Goal: Navigation & Orientation: Understand site structure

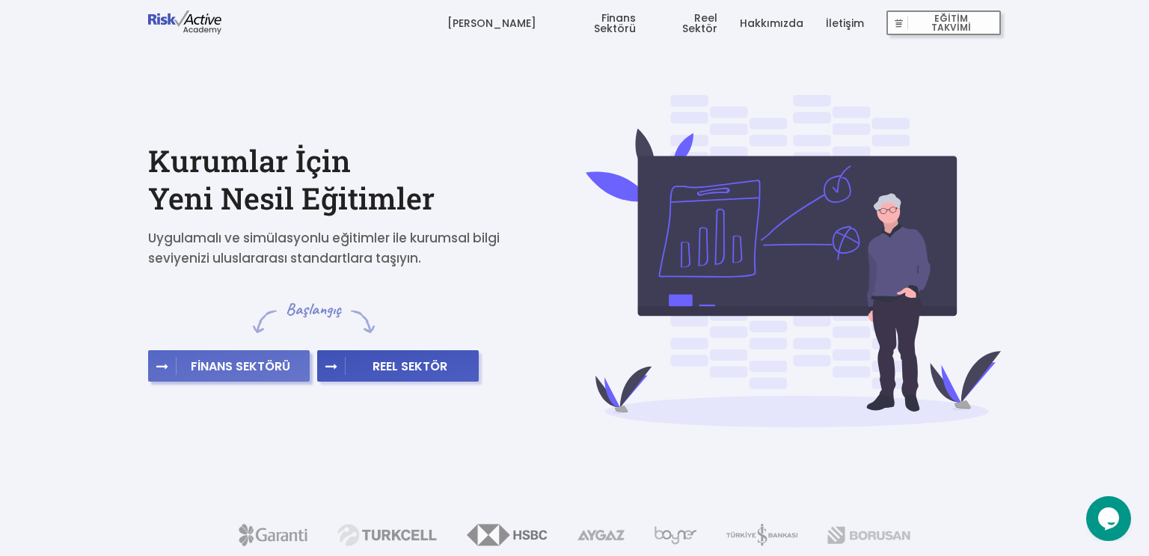
click at [184, 358] on button "FİNANS SEKTÖRÜ" at bounding box center [229, 365] width 162 height 31
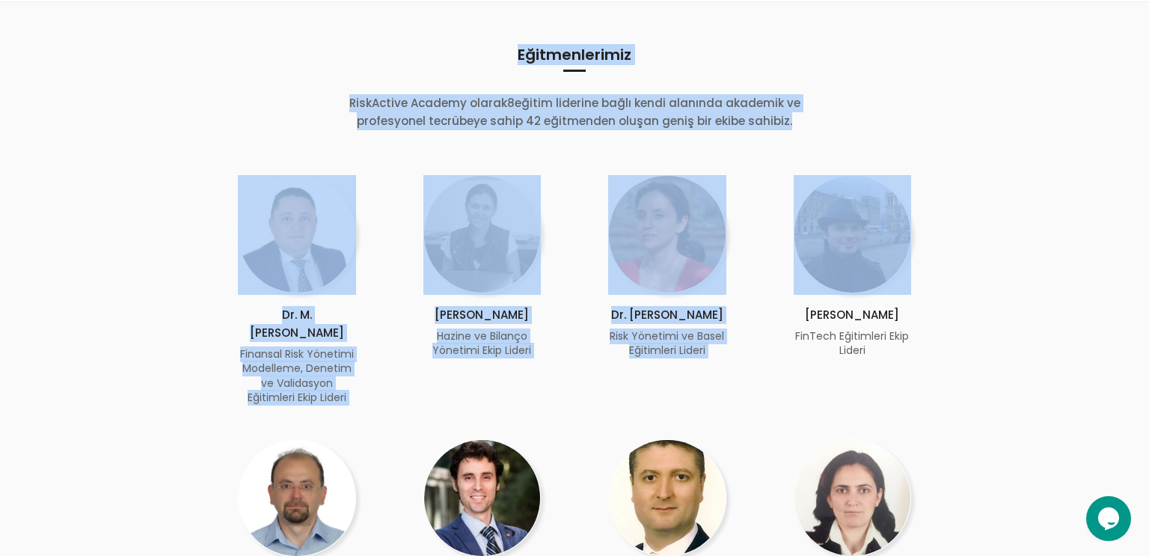
scroll to position [799, 0]
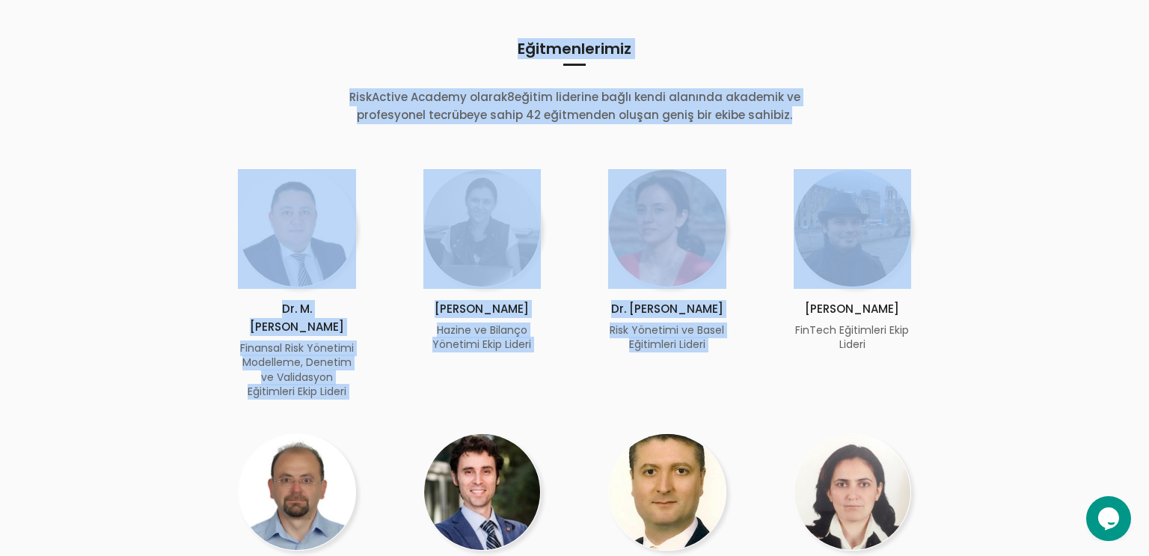
drag, startPoint x: 1148, startPoint y: 44, endPoint x: 1148, endPoint y: 265, distance: 220.7
click at [1148, 265] on div "EĞİTİM TAKVİMİ [PERSON_NAME] Finans Sektörü Reel Sektör Hakkımızda İletişim EĞİ…" at bounding box center [574, 230] width 1149 height 2059
click at [1089, 203] on div "Eğitmenlerimiz RiskActive Academy olarak 8 eğitim liderine bağlı kendi alanında…" at bounding box center [574, 347] width 1149 height 703
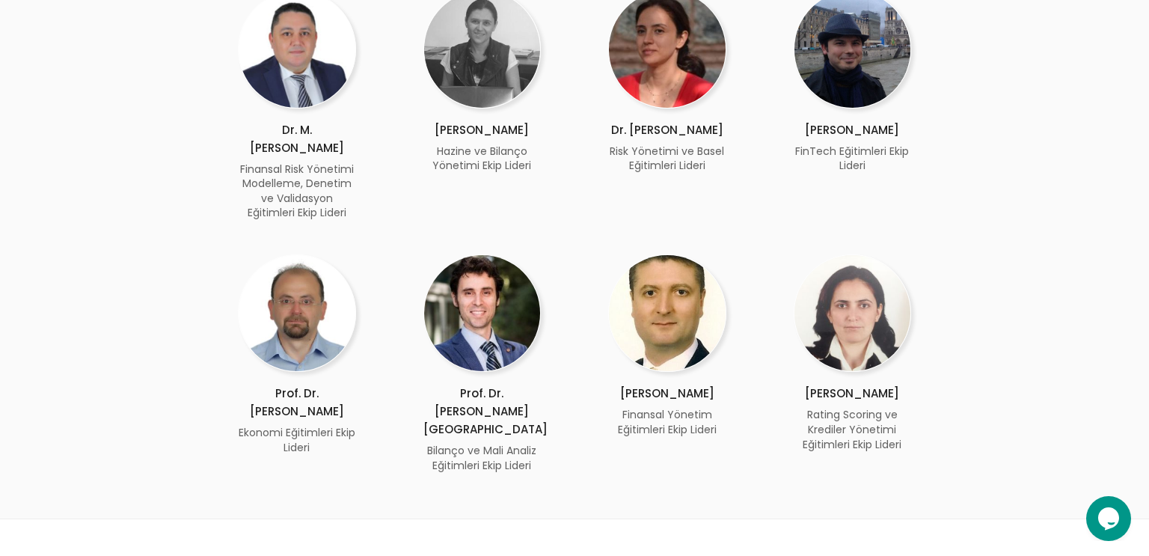
scroll to position [979, 0]
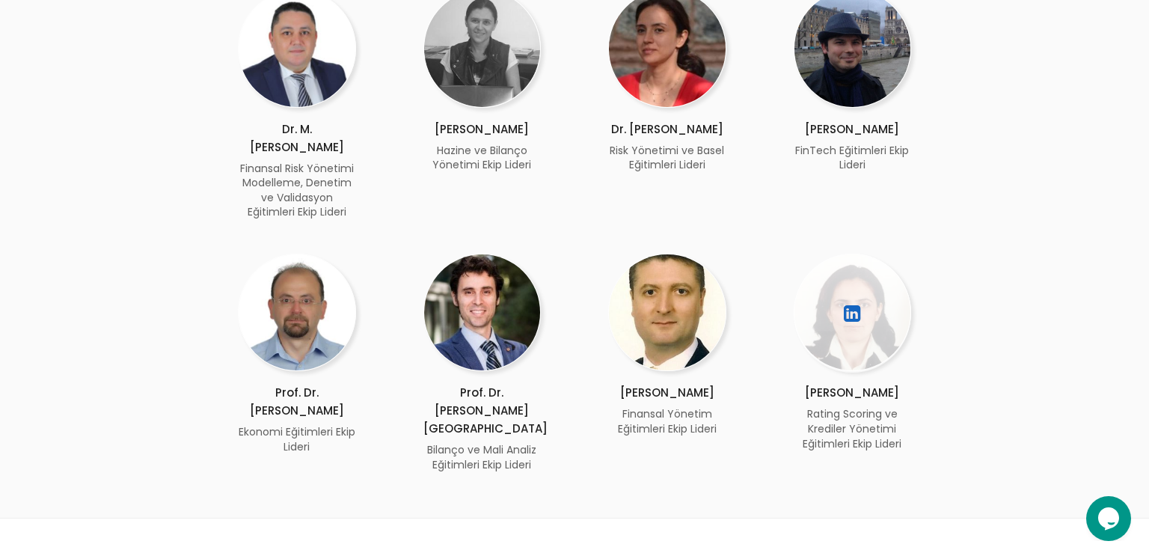
click at [856, 300] on icon at bounding box center [851, 313] width 19 height 27
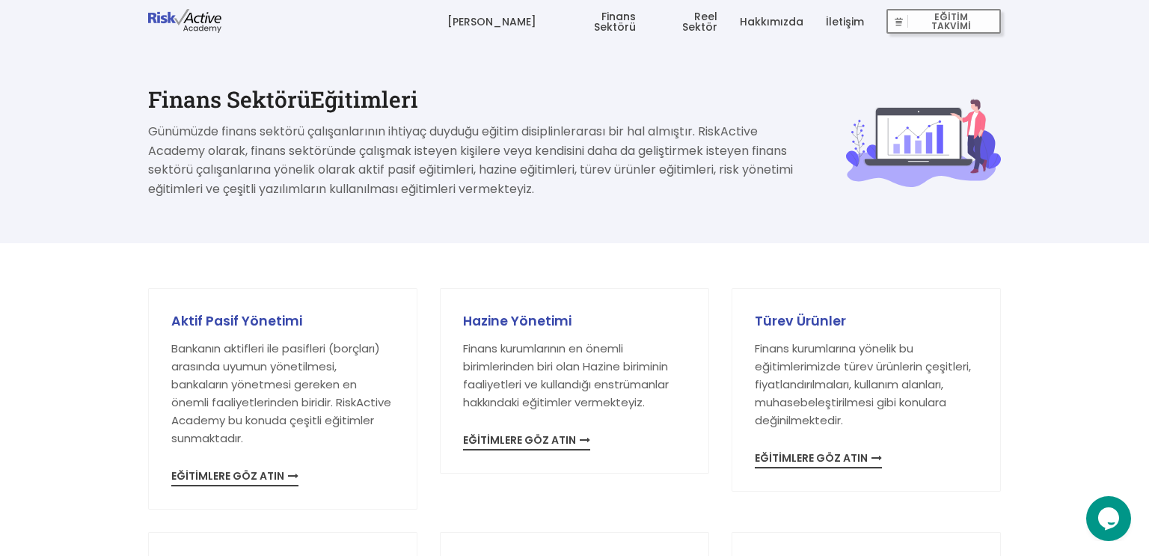
scroll to position [0, 0]
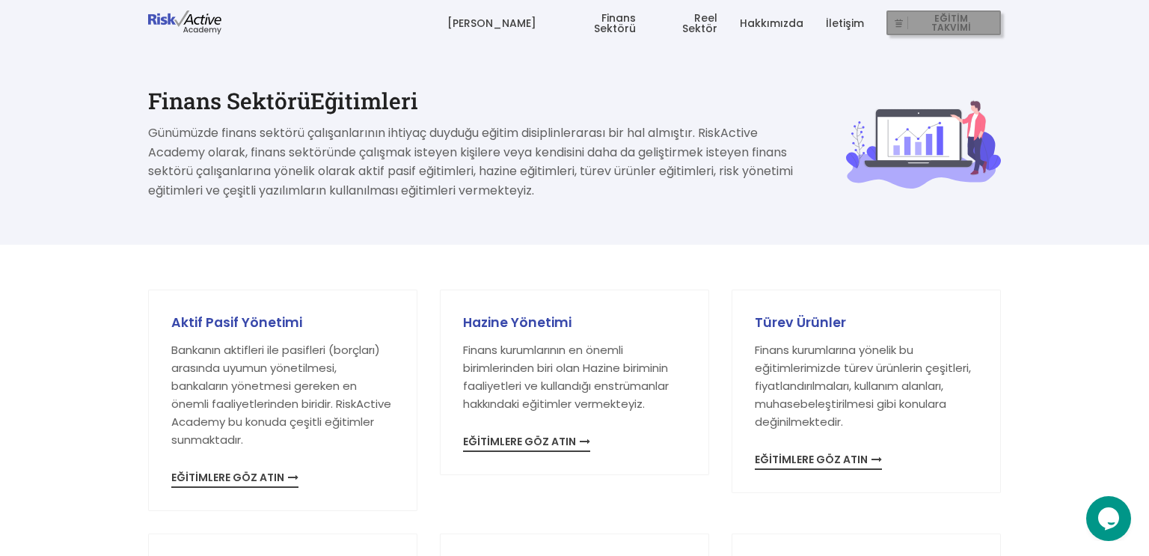
click at [954, 21] on span "EĞİTİM TAKVİMİ" at bounding box center [951, 23] width 87 height 21
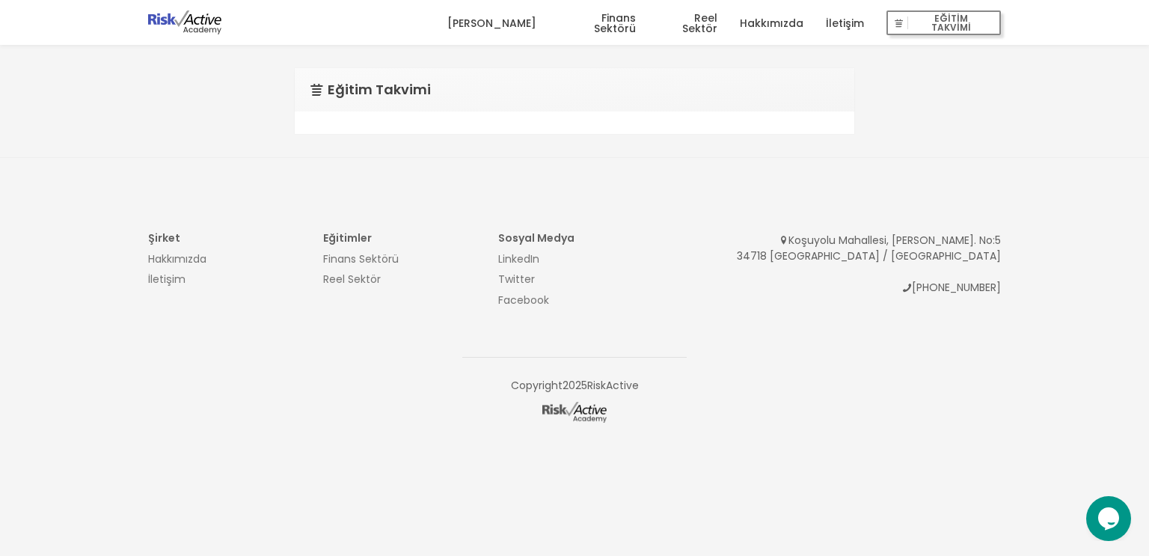
drag, startPoint x: 1148, startPoint y: 62, endPoint x: 1145, endPoint y: 120, distance: 57.7
click at [1145, 120] on div "EĞİTİM TAKVİMİ [PERSON_NAME] Finans Sektörü Reel Sektör Hakkımızda İletişim EĞİ…" at bounding box center [574, 246] width 1149 height 492
click at [767, 29] on link "Hakkımızda" at bounding box center [772, 23] width 64 height 45
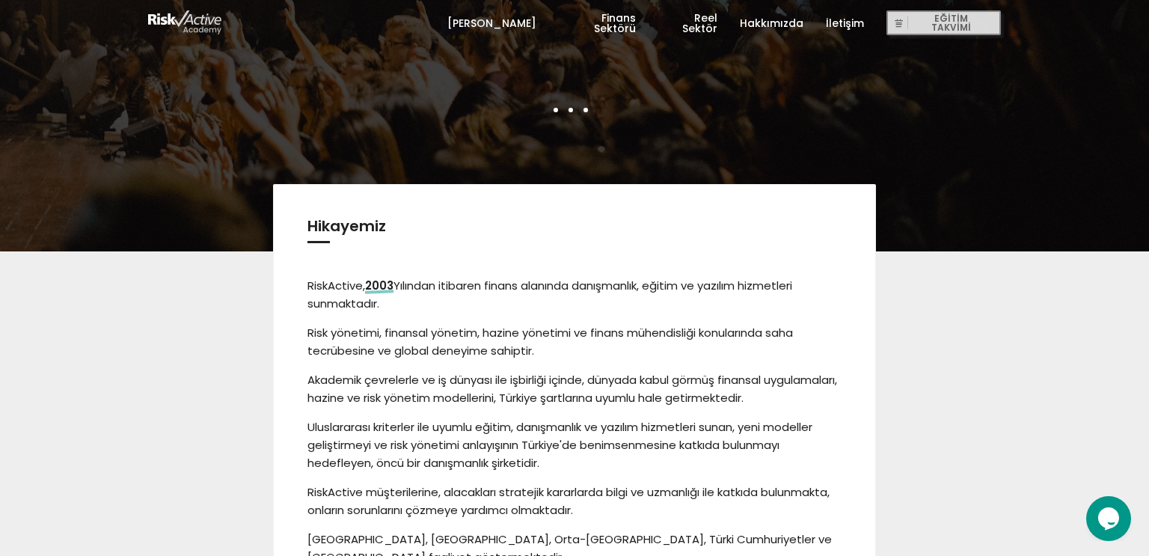
click at [691, 22] on link "Reel Sektör" at bounding box center [687, 23] width 59 height 45
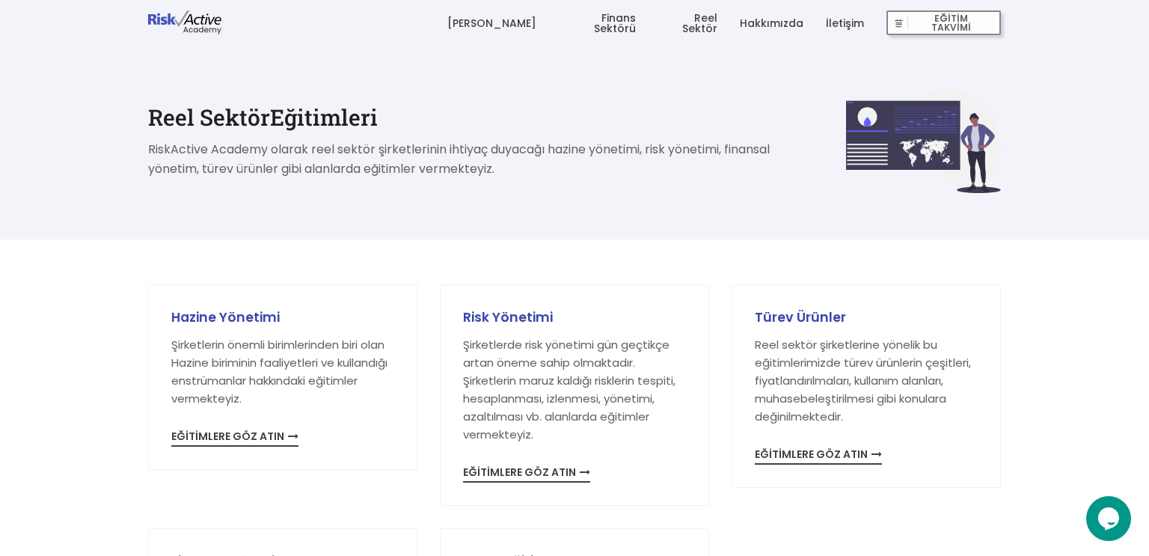
click at [618, 26] on link "Finans Sektörü" at bounding box center [597, 23] width 77 height 45
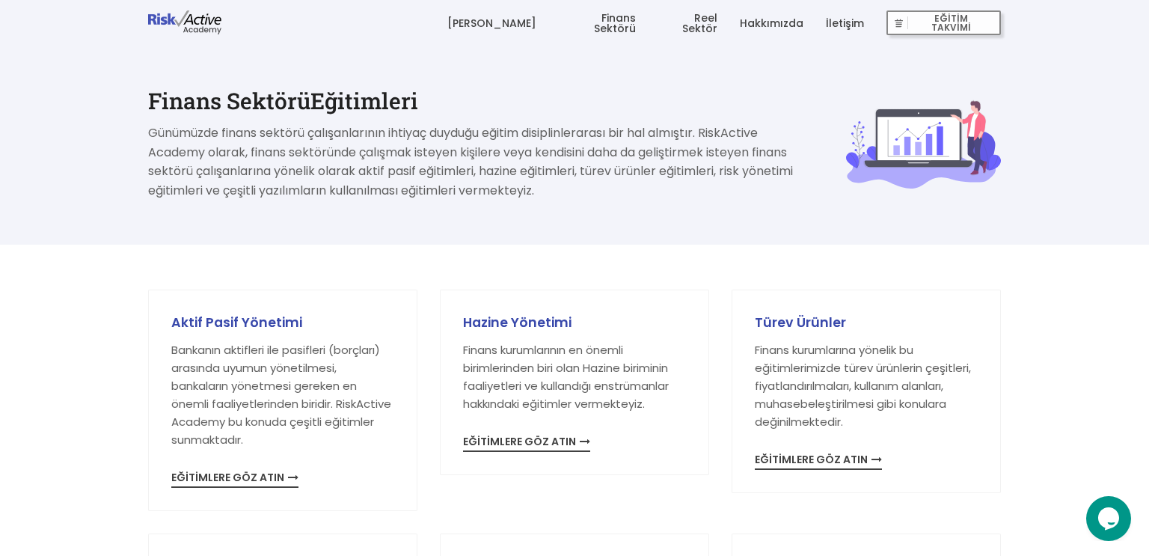
click at [536, 26] on link "[PERSON_NAME]" at bounding box center [491, 23] width 89 height 45
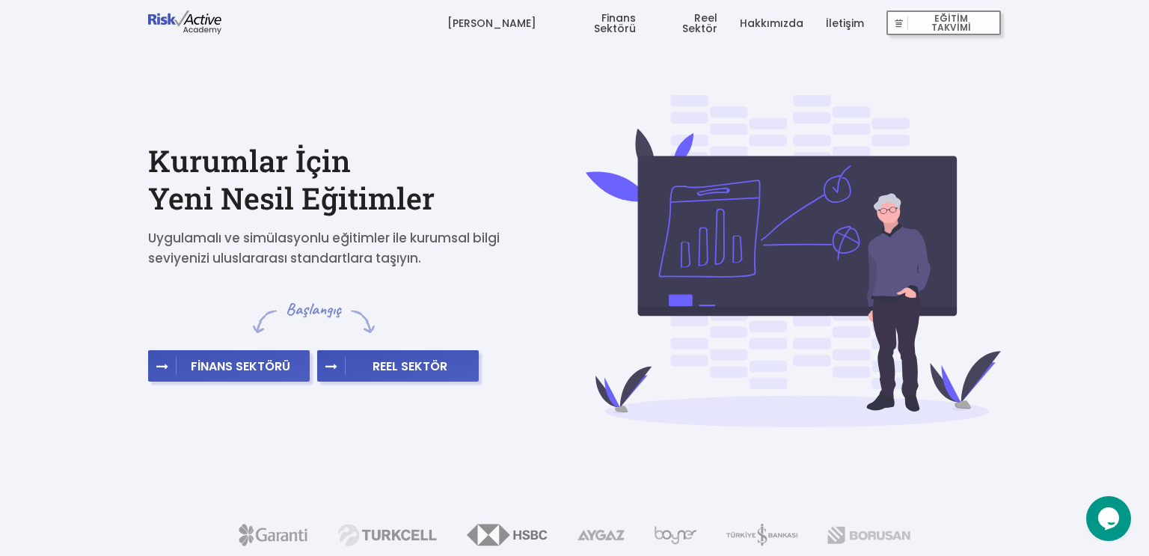
click at [663, 551] on div "ve bir çok kurum RiskActive eğitimlerini tercih ediyor." at bounding box center [574, 561] width 1149 height 74
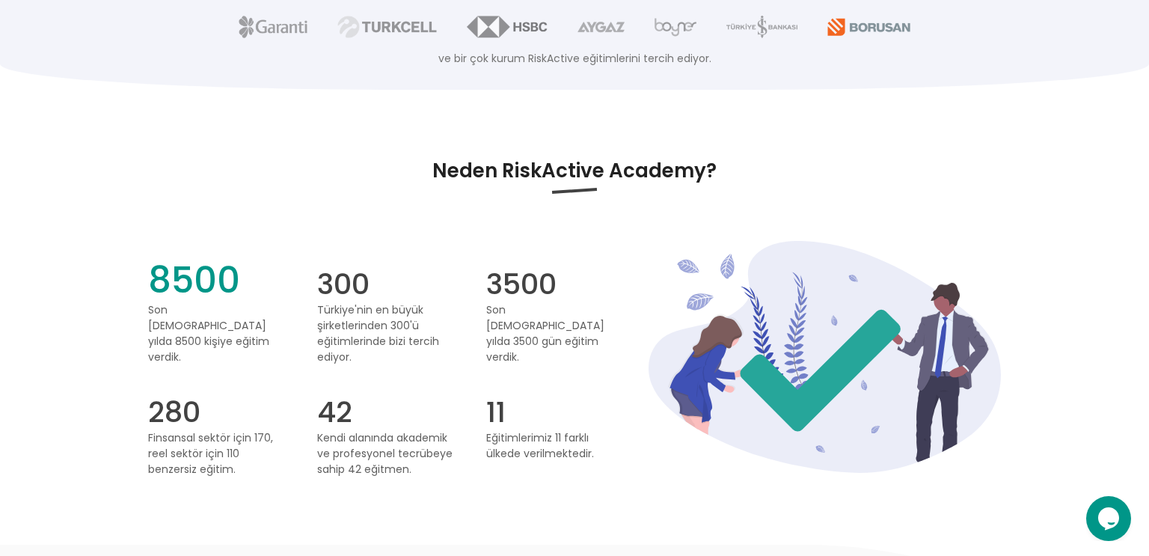
scroll to position [509, 0]
